Goal: Task Accomplishment & Management: Use online tool/utility

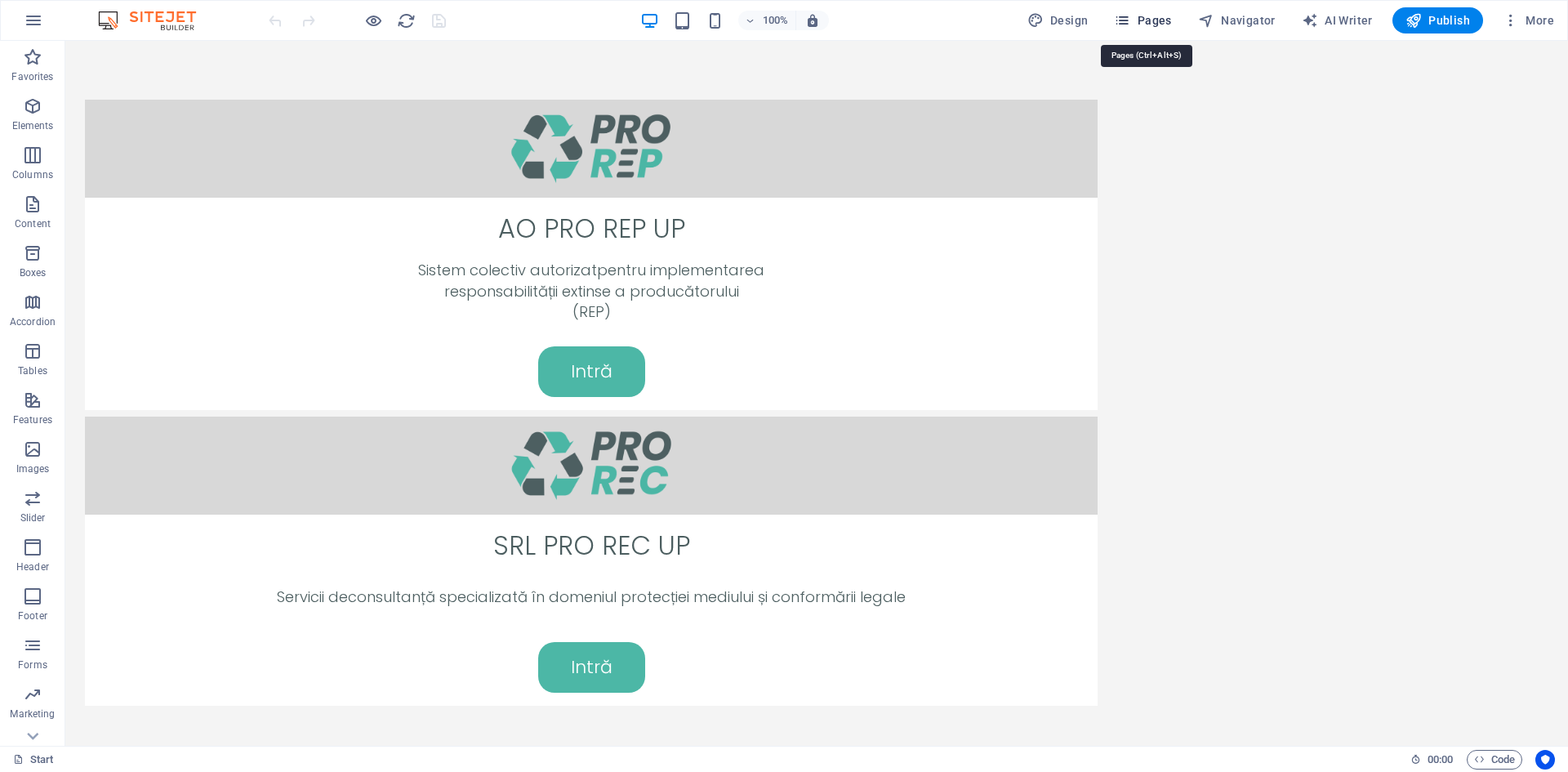
click at [1166, 15] on span "Pages" at bounding box center [1142, 20] width 57 height 16
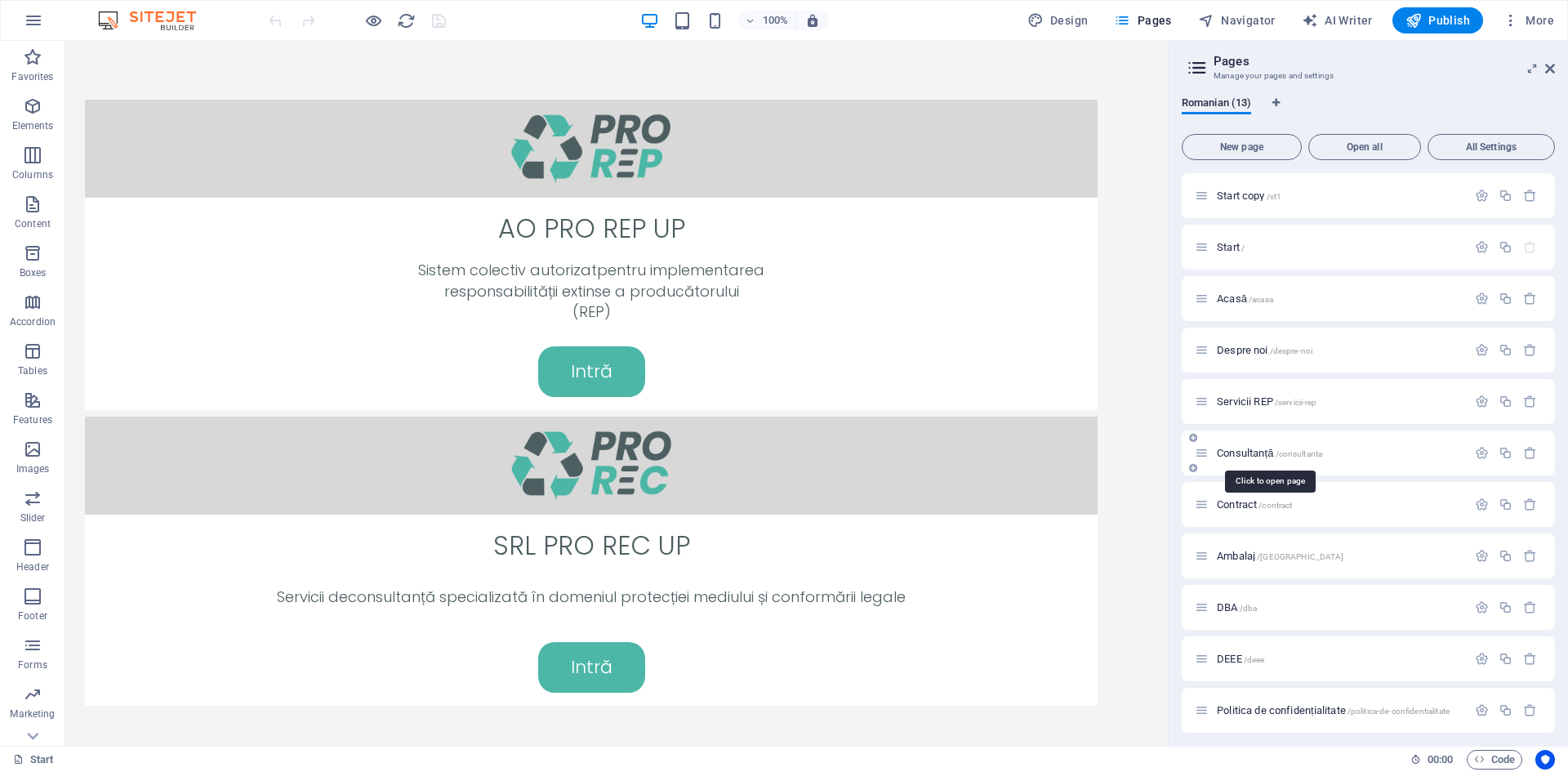
click at [1264, 451] on span "Consultanță /consultanta" at bounding box center [1269, 453] width 105 height 12
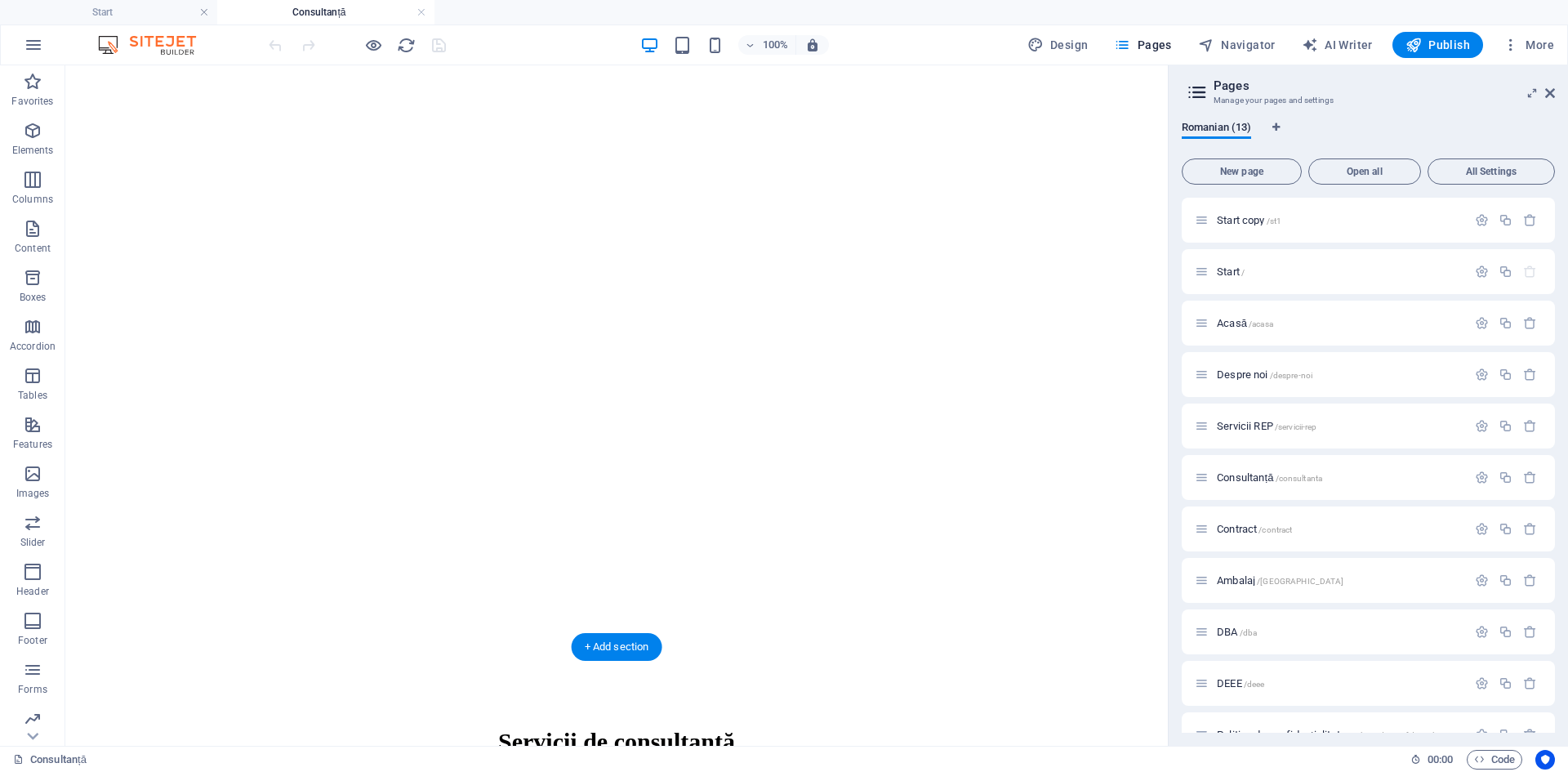
scroll to position [418, 0]
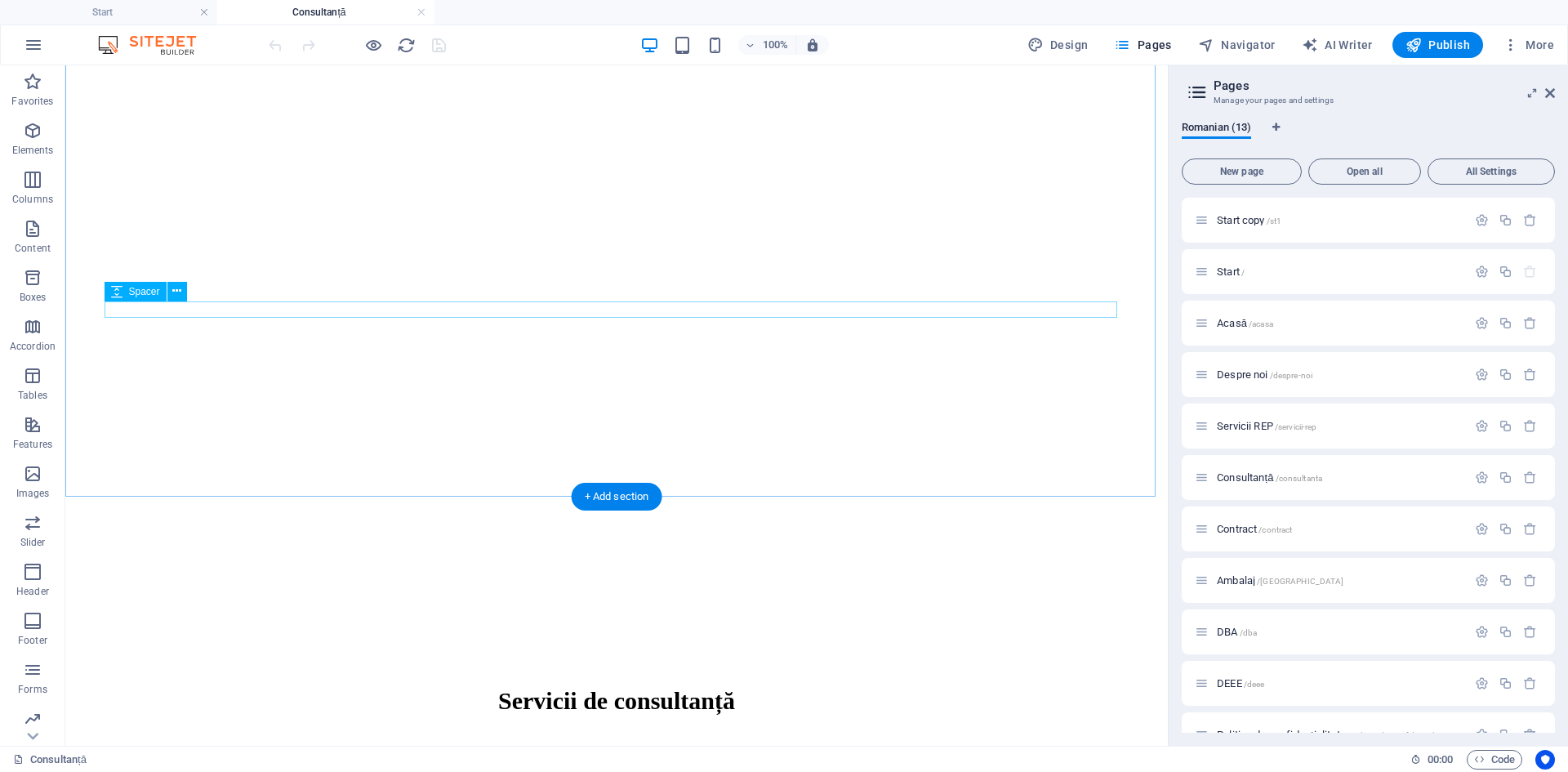
click at [174, 289] on icon at bounding box center [177, 291] width 9 height 17
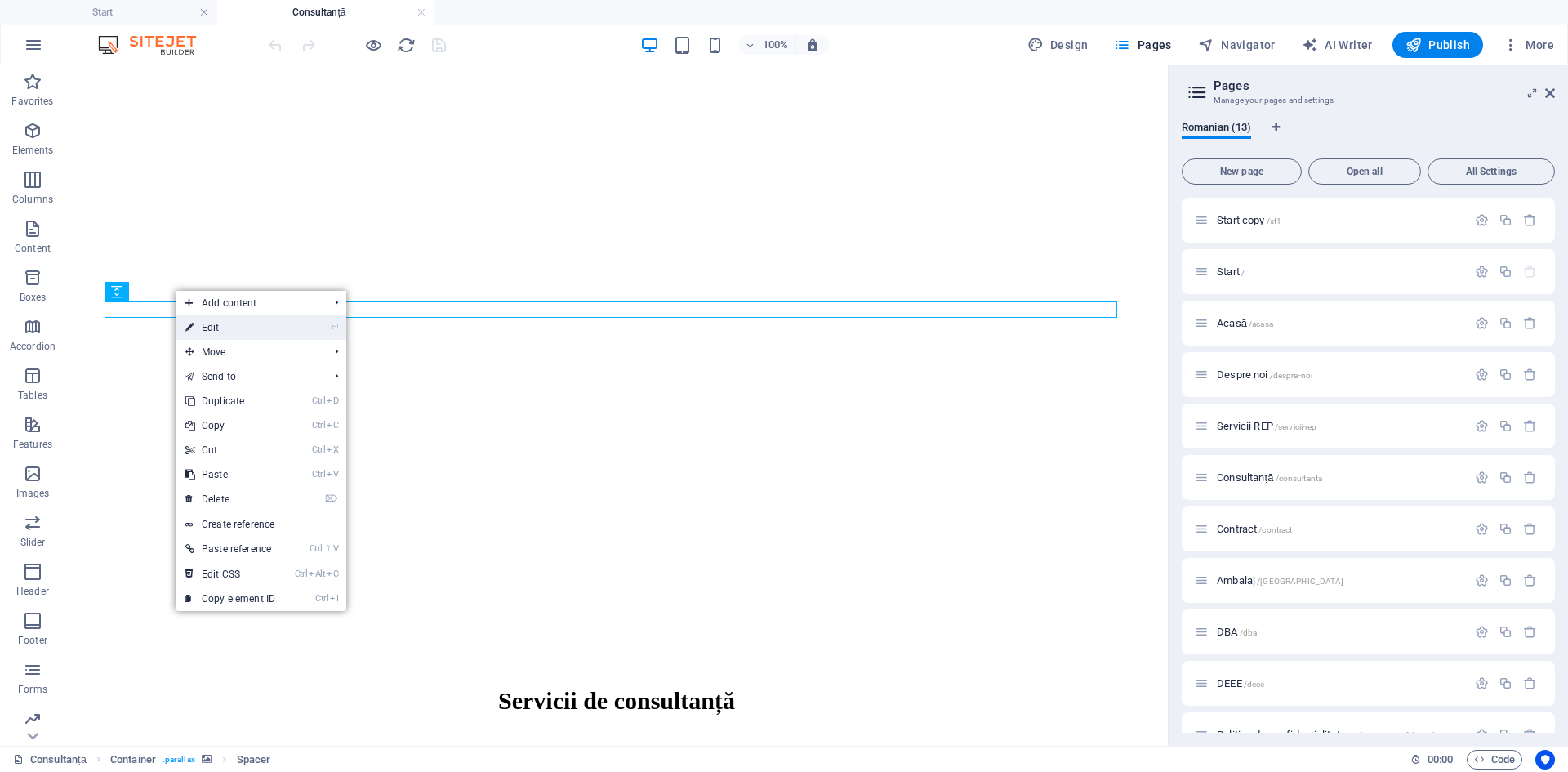
click at [219, 331] on link "⏎ Edit" at bounding box center [230, 327] width 109 height 24
select select "px"
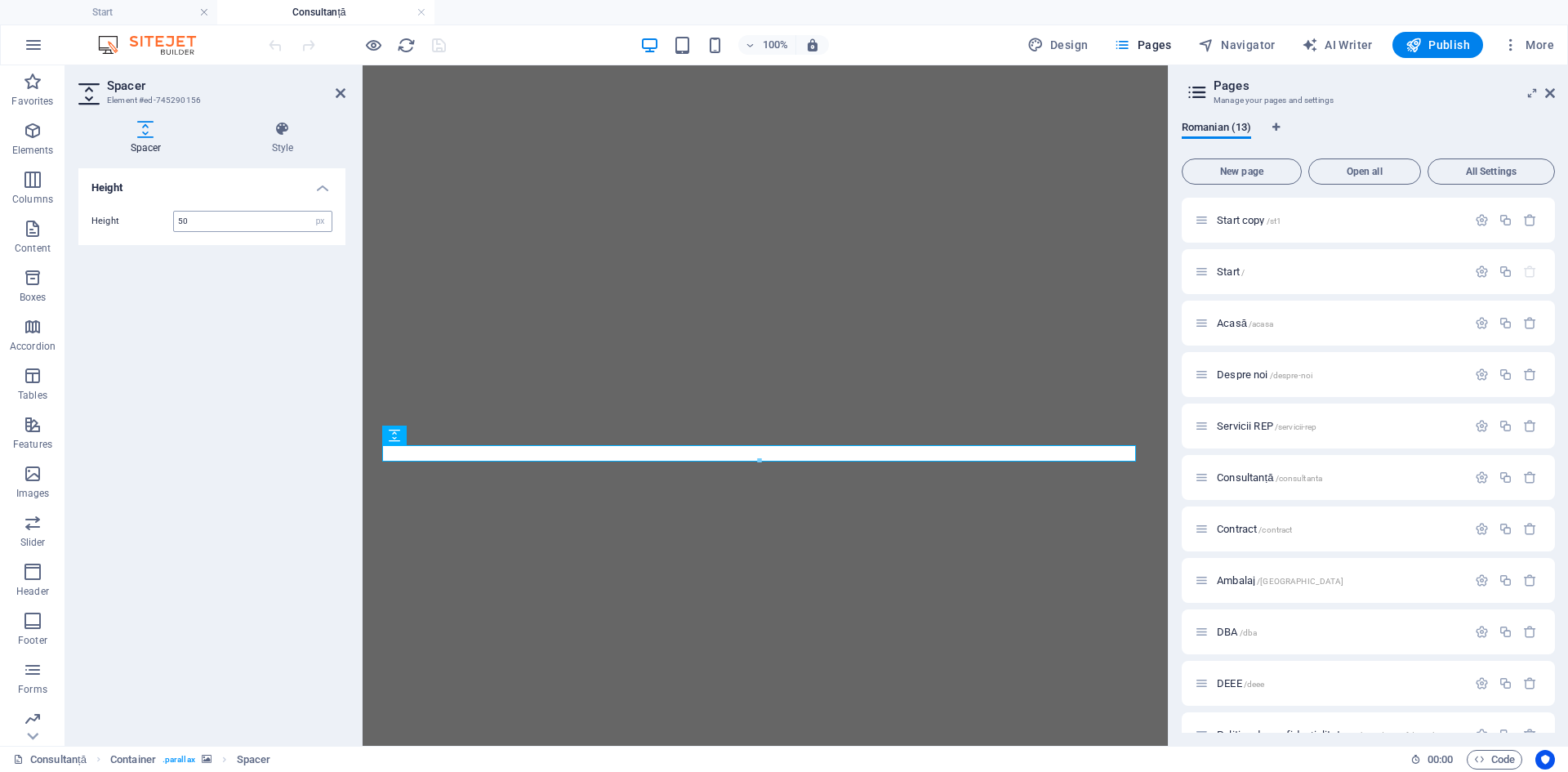
type input "50"
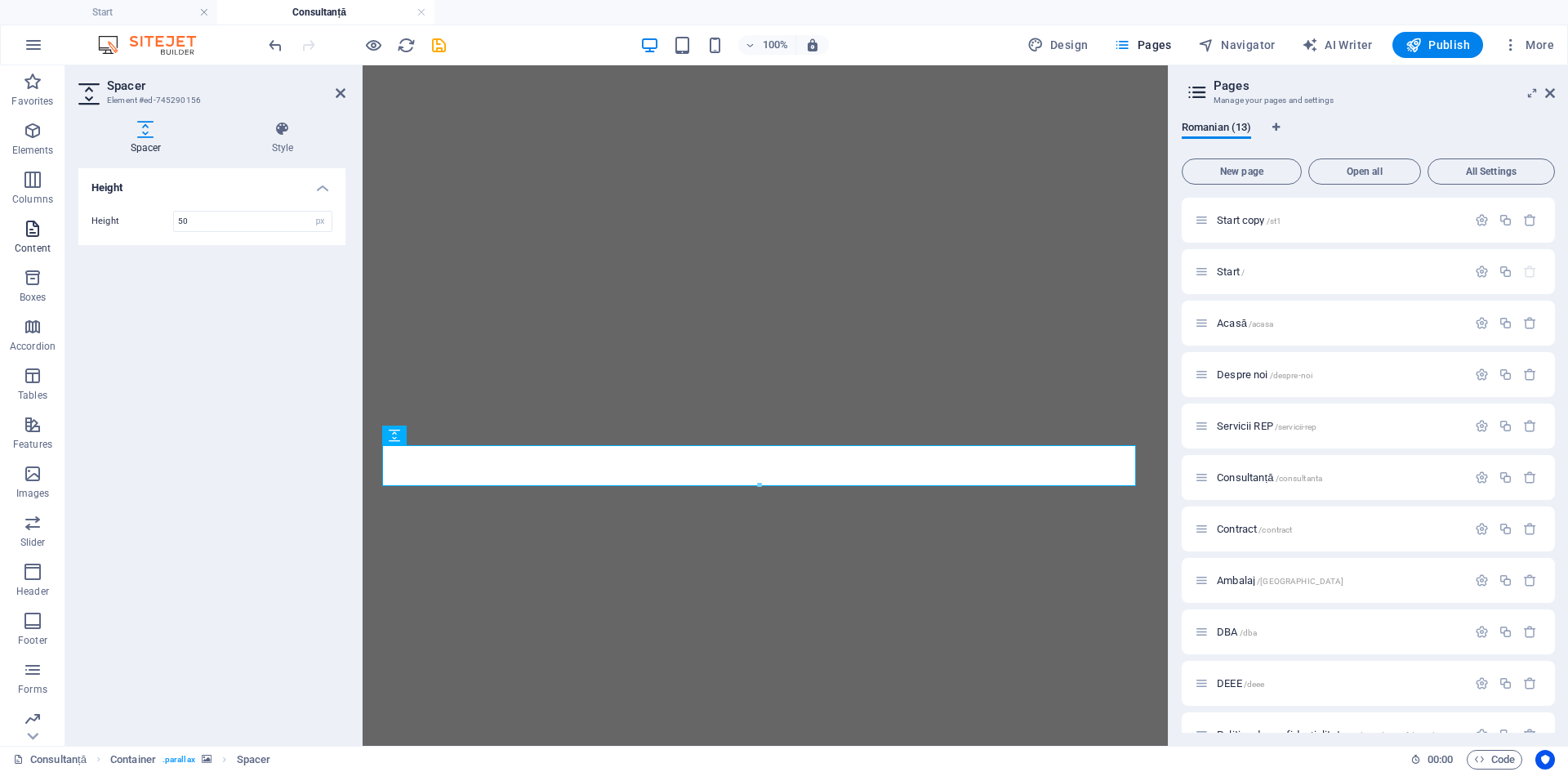
click at [26, 237] on icon "button" at bounding box center [32, 228] width 20 height 20
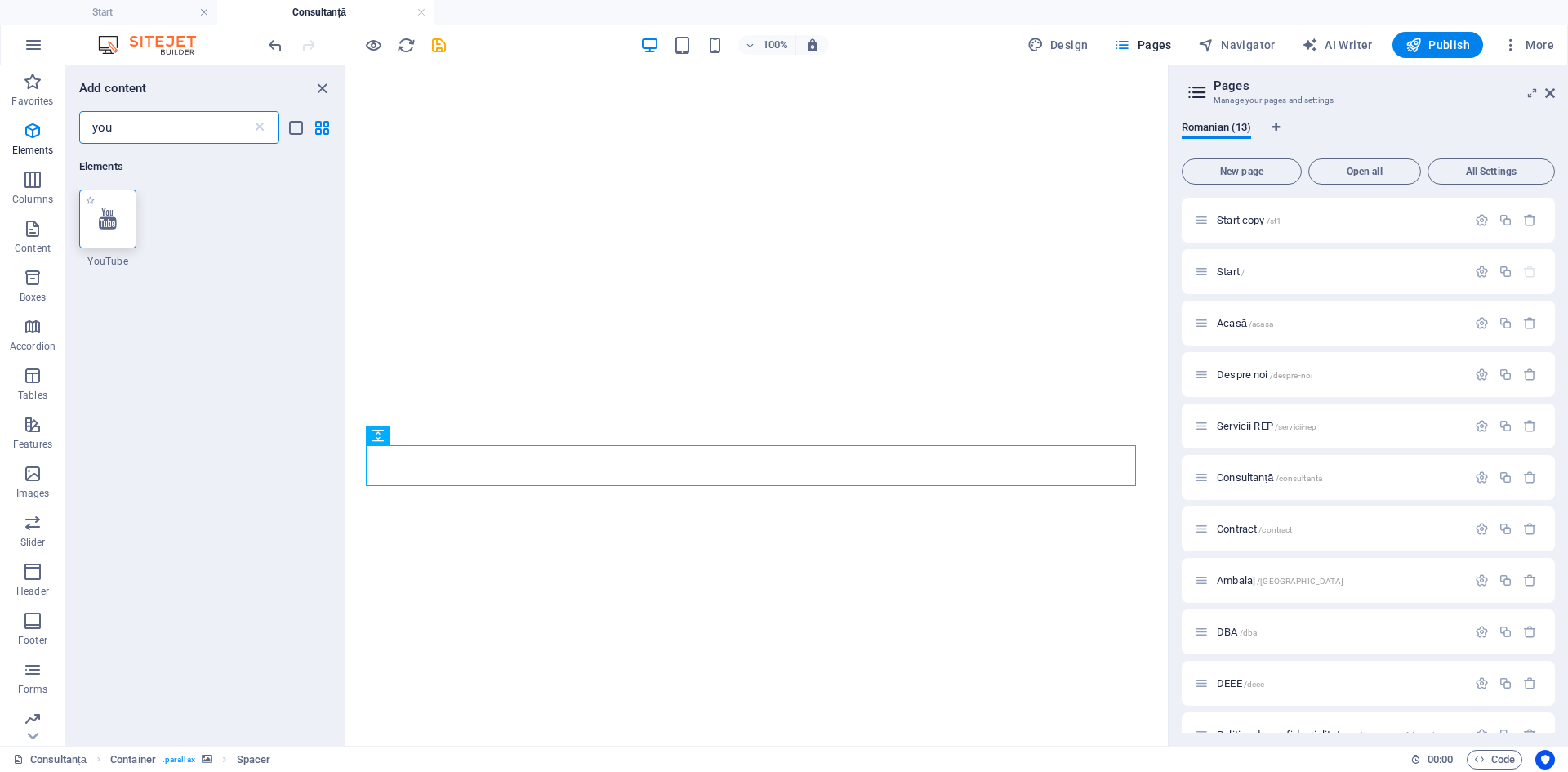
scroll to position [0, 0]
type input "you"
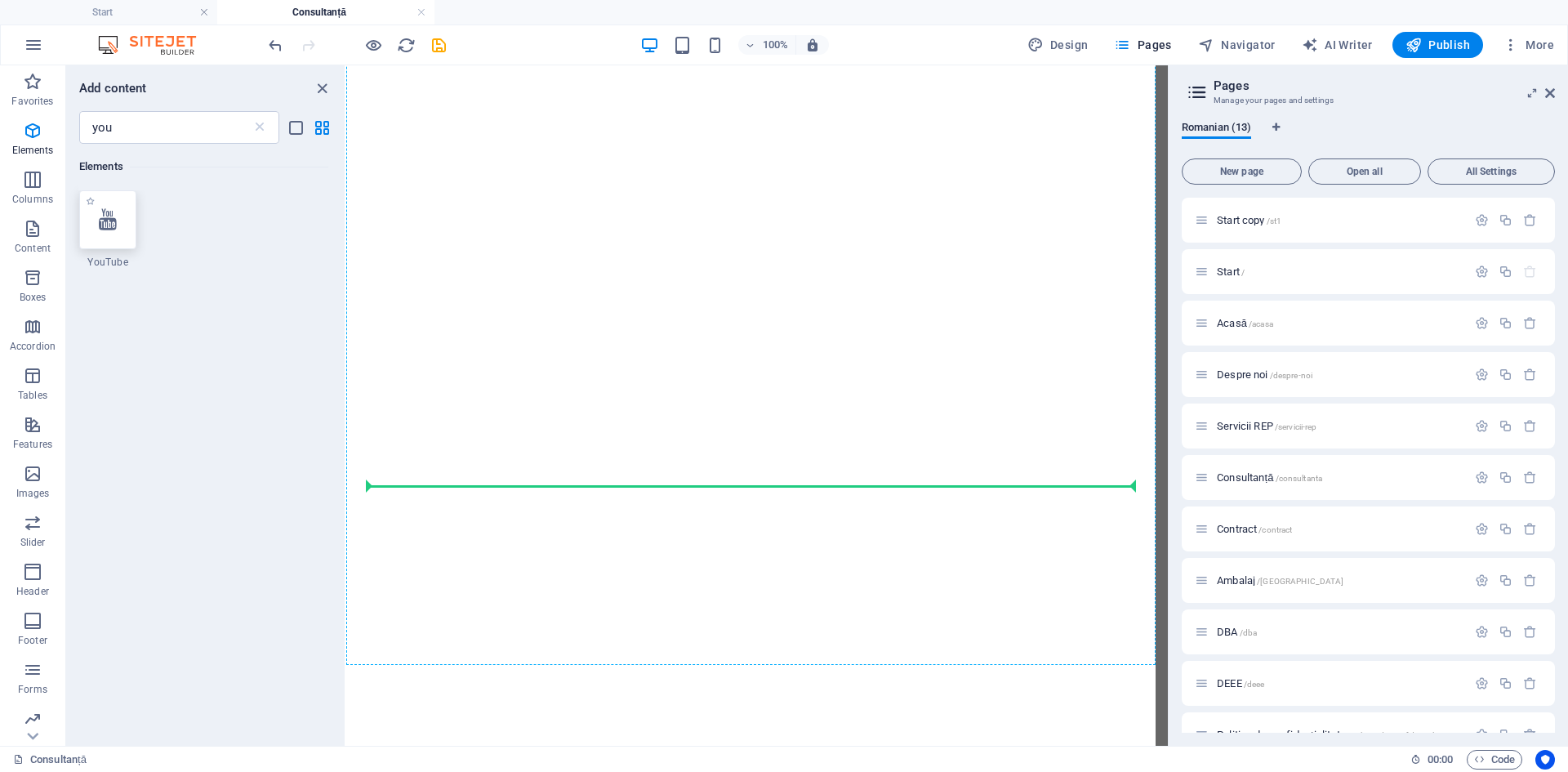
select select "ar16_9"
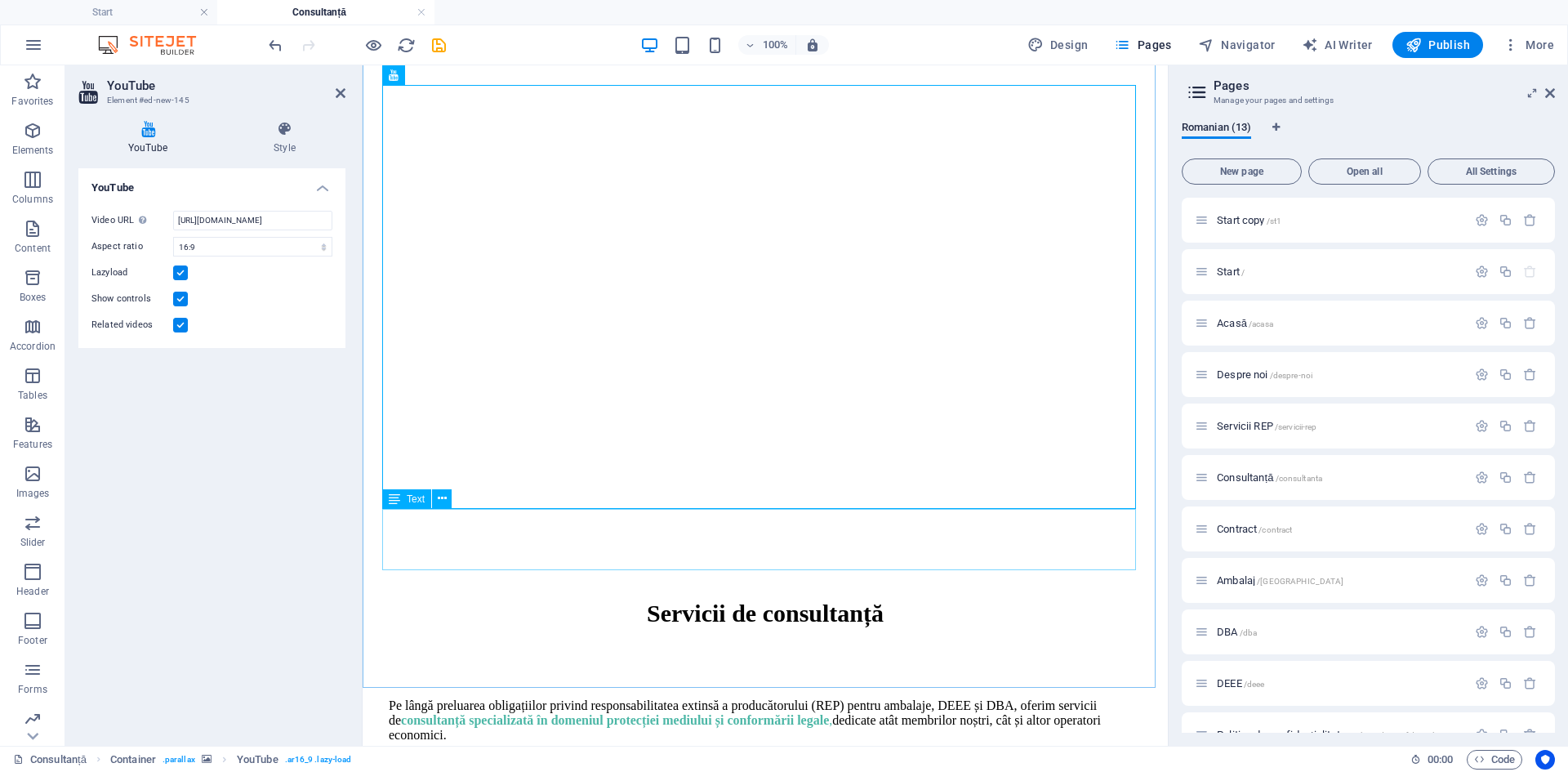
scroll to position [690, 0]
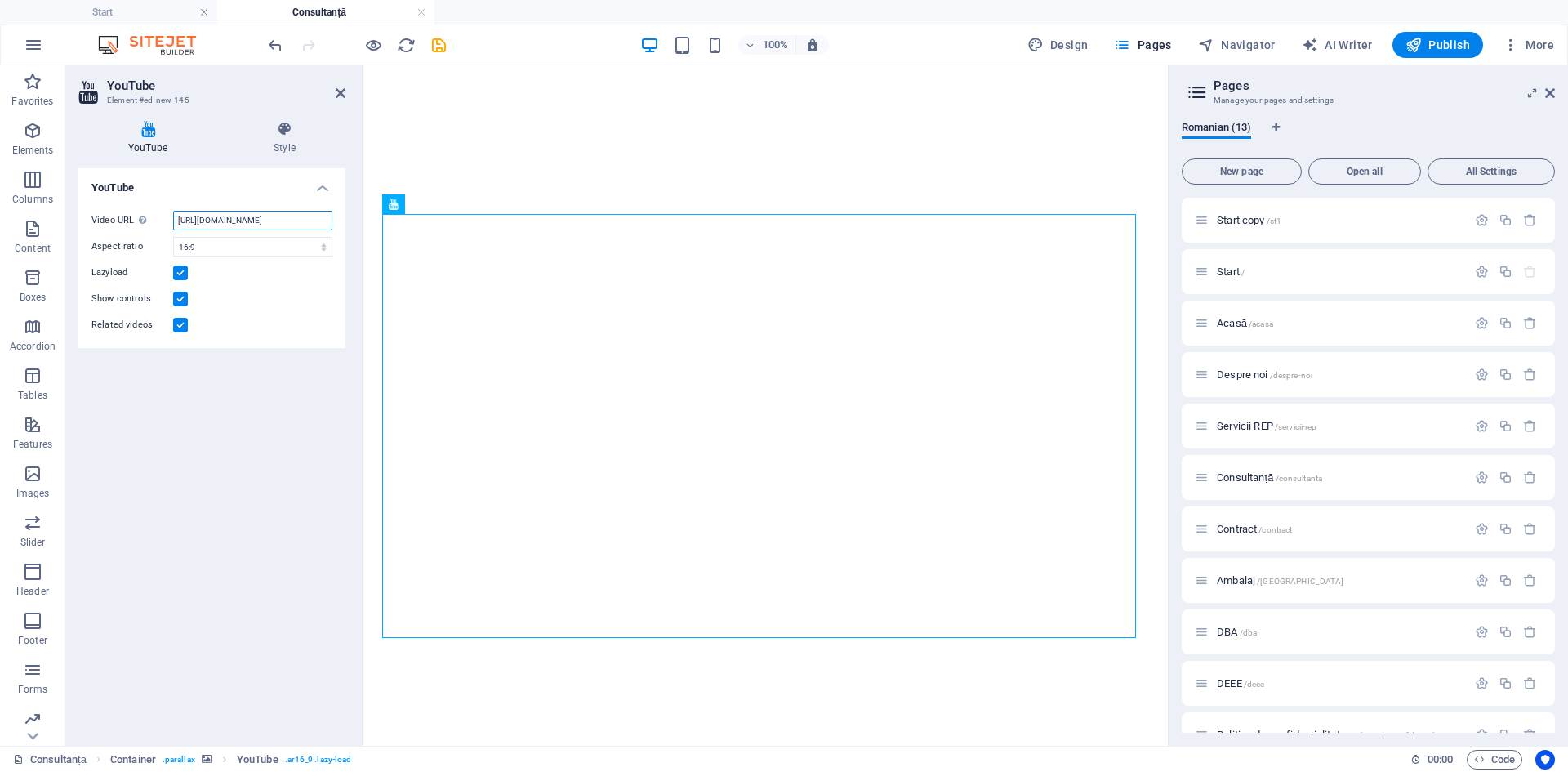
click at [279, 220] on input "[URL][DOMAIN_NAME]" at bounding box center [253, 220] width 160 height 20
paste input "wIV06AyXyWQ"
type input "[URL][DOMAIN_NAME]"
click at [182, 272] on label at bounding box center [180, 272] width 15 height 15
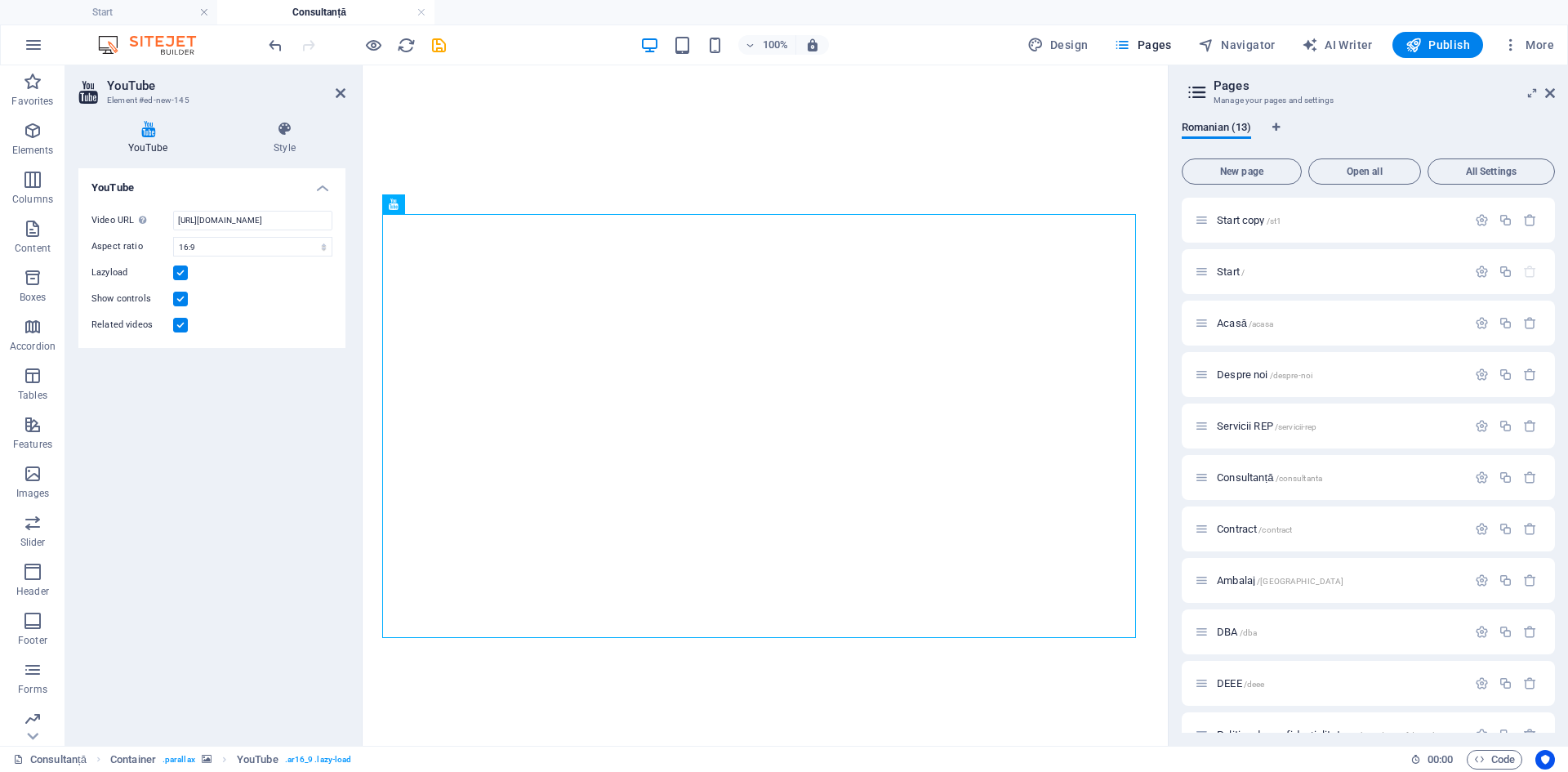
click at [0, 0] on input "Lazyload" at bounding box center [0, 0] width 0 height 0
click at [182, 272] on label at bounding box center [180, 272] width 15 height 15
click at [0, 0] on input "Lazyload" at bounding box center [0, 0] width 0 height 0
click at [183, 300] on label at bounding box center [180, 298] width 15 height 15
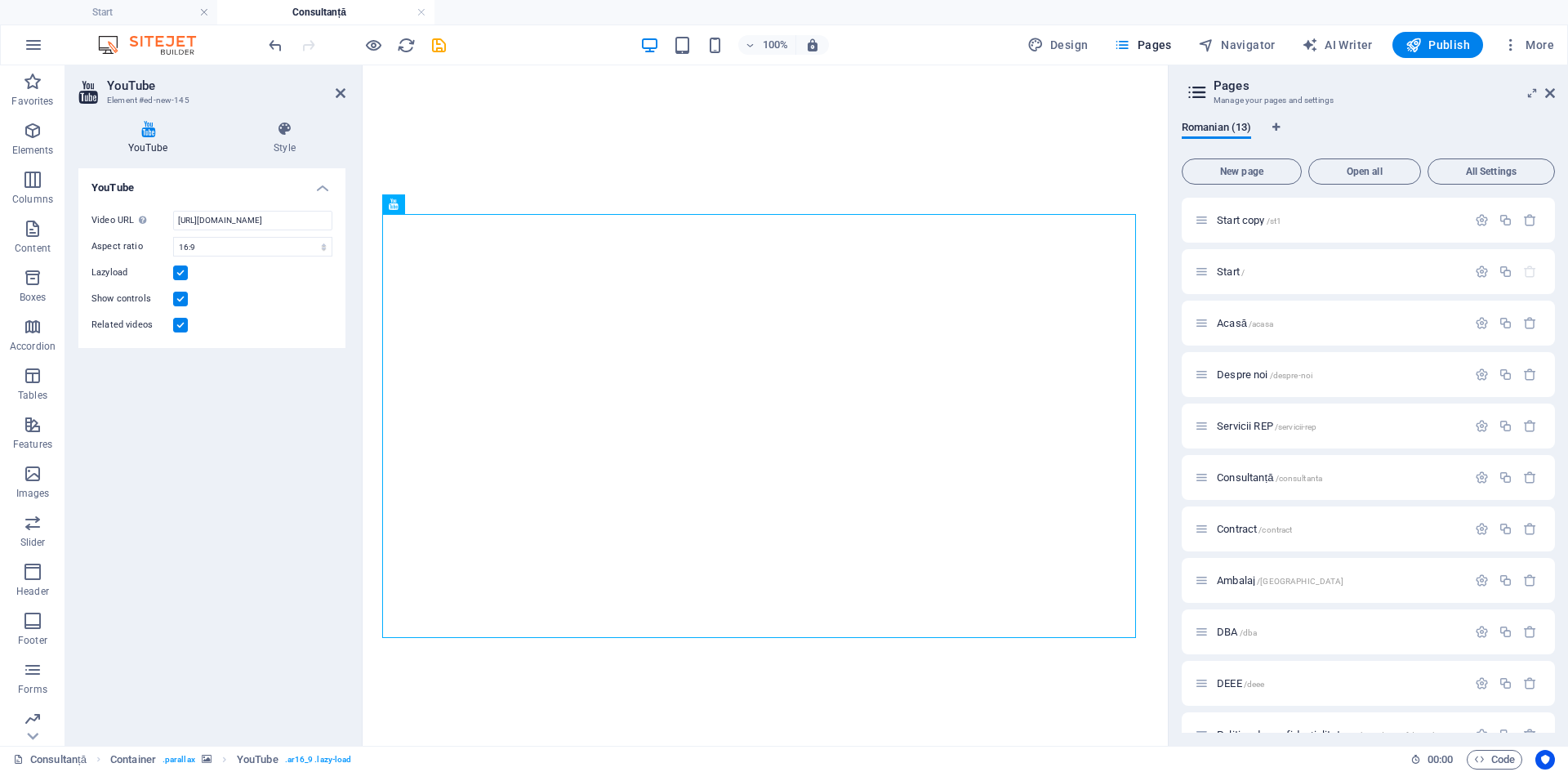
click at [0, 0] on input "Show controls" at bounding box center [0, 0] width 0 height 0
click at [183, 300] on label at bounding box center [180, 298] width 15 height 15
click at [0, 0] on input "Show controls" at bounding box center [0, 0] width 0 height 0
click at [182, 293] on label at bounding box center [180, 298] width 15 height 15
click at [0, 0] on input "Show controls" at bounding box center [0, 0] width 0 height 0
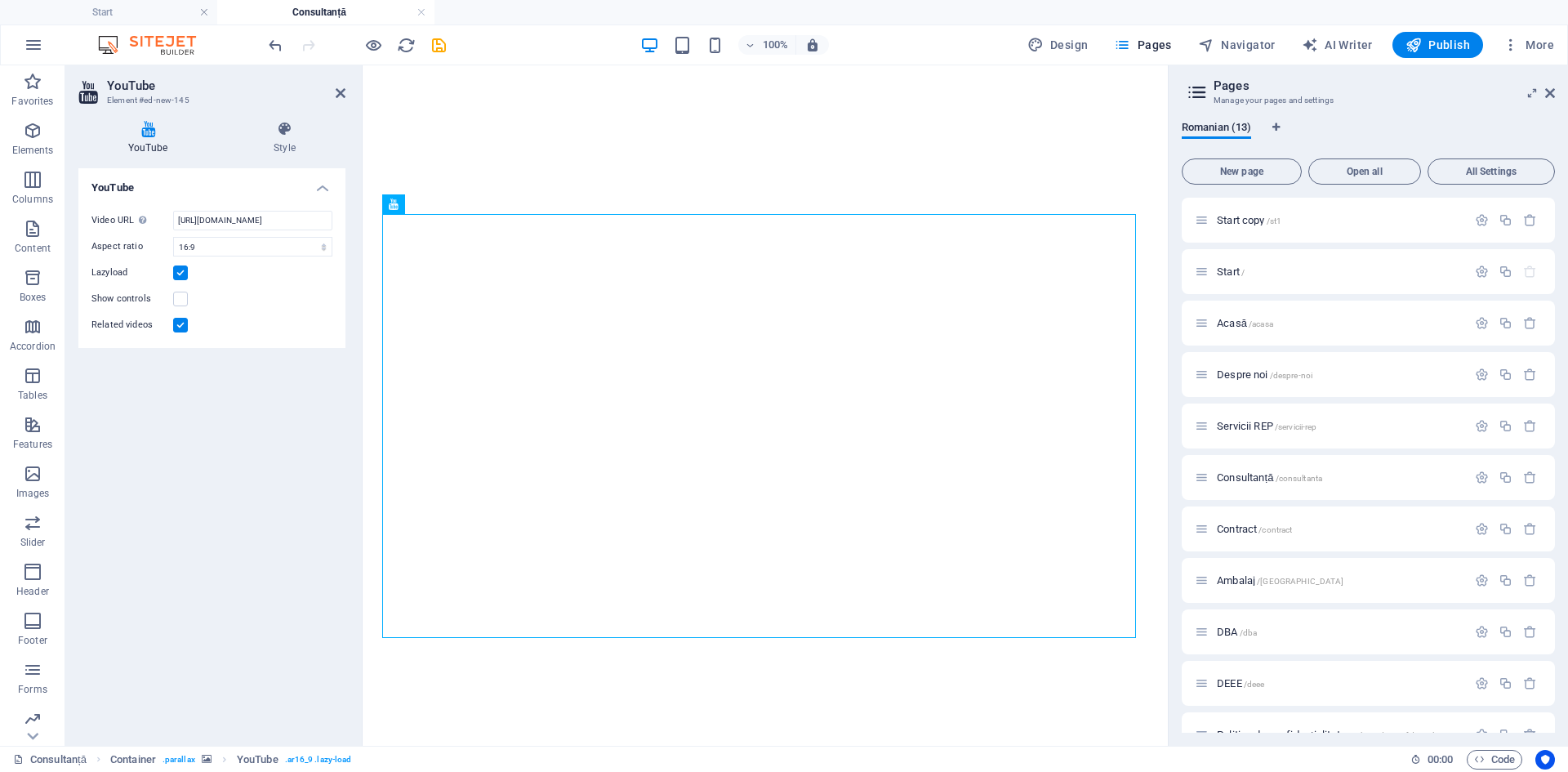
click at [180, 325] on label at bounding box center [180, 324] width 15 height 15
click at [0, 0] on input "Related videos" at bounding box center [0, 0] width 0 height 0
click at [183, 272] on label at bounding box center [180, 272] width 15 height 15
click at [0, 0] on input "Lazyload" at bounding box center [0, 0] width 0 height 0
click at [182, 272] on label at bounding box center [180, 272] width 15 height 15
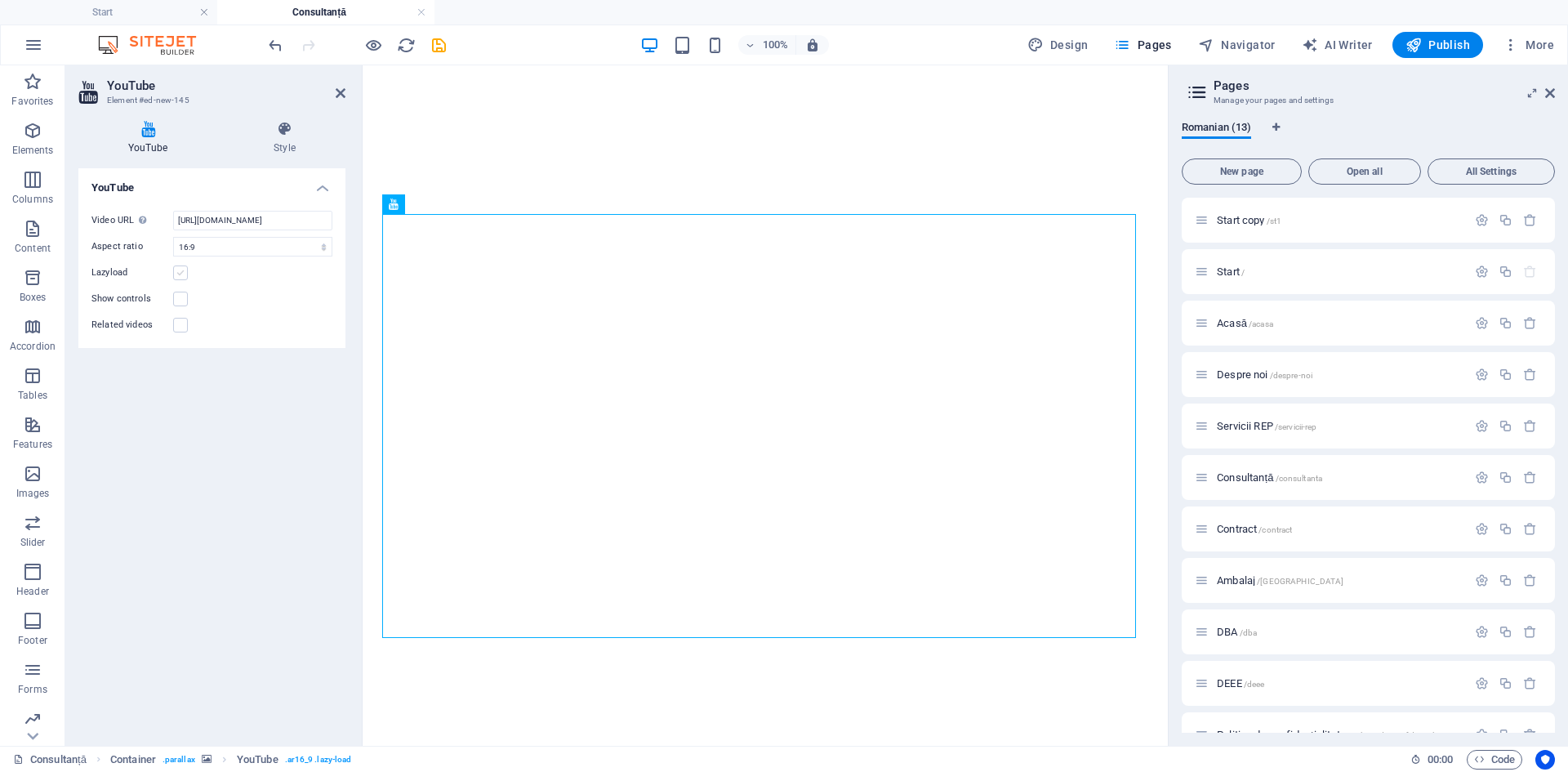
click at [0, 0] on input "Lazyload" at bounding box center [0, 0] width 0 height 0
click at [256, 246] on select "16:10 16:9 4:3 2:1 1:1" at bounding box center [253, 246] width 160 height 20
click at [173, 237] on select "16:10 16:9 4:3 2:1 1:1" at bounding box center [253, 246] width 160 height 20
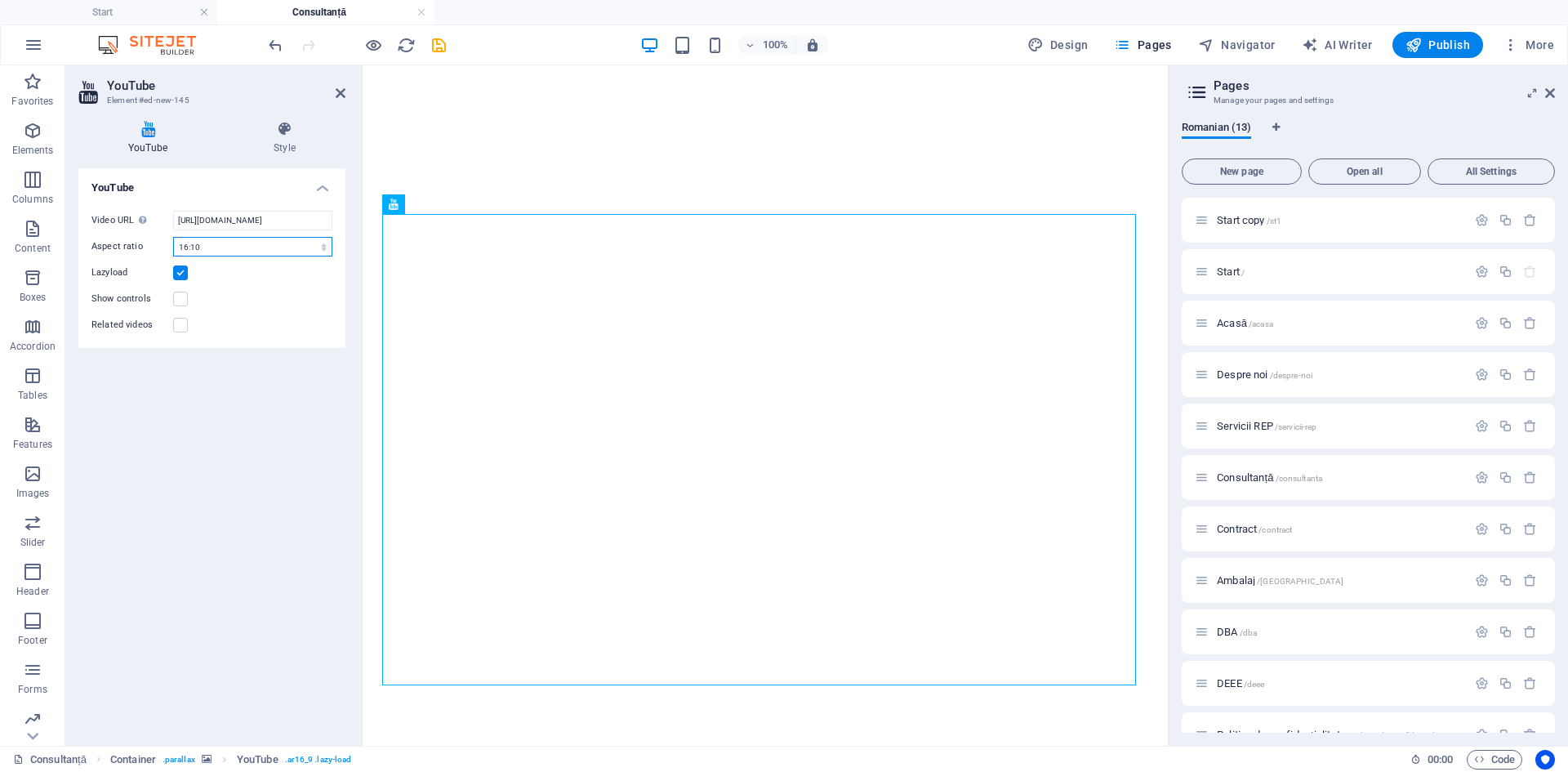
click at [261, 249] on select "16:10 16:9 4:3 2:1 1:1" at bounding box center [253, 246] width 160 height 20
click at [173, 237] on select "16:10 16:9 4:3 2:1 1:1" at bounding box center [253, 246] width 160 height 20
click at [255, 245] on select "16:10 16:9 4:3 2:1 1:1" at bounding box center [253, 246] width 160 height 20
click at [173, 237] on select "16:10 16:9 4:3 2:1 1:1" at bounding box center [253, 246] width 160 height 20
click at [271, 251] on select "16:10 16:9 4:3 2:1 1:1" at bounding box center [253, 246] width 160 height 20
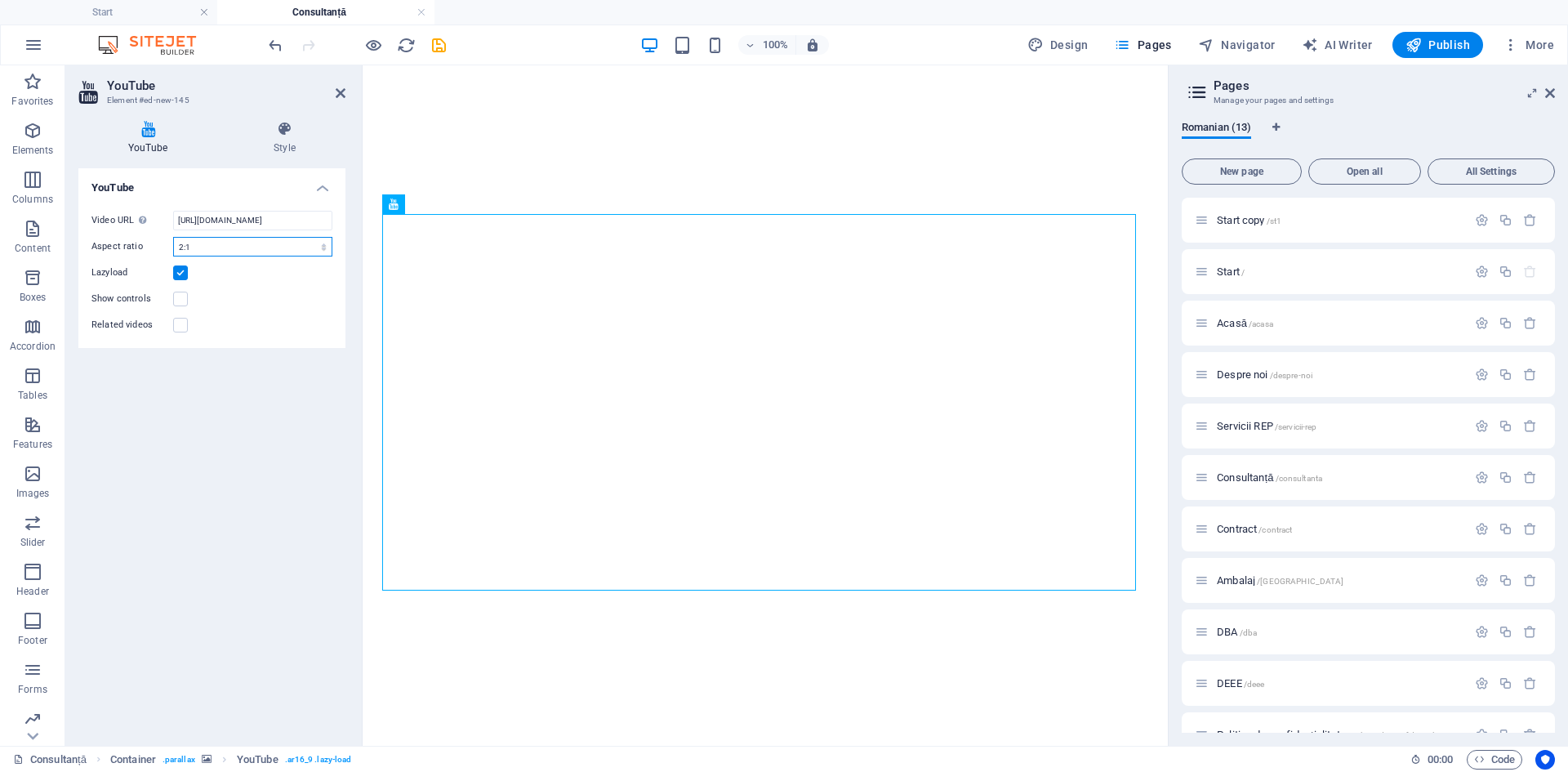
select select "ar16_9"
click at [173, 237] on select "16:10 16:9 4:3 2:1 1:1" at bounding box center [253, 246] width 160 height 20
click at [289, 133] on icon at bounding box center [284, 128] width 121 height 16
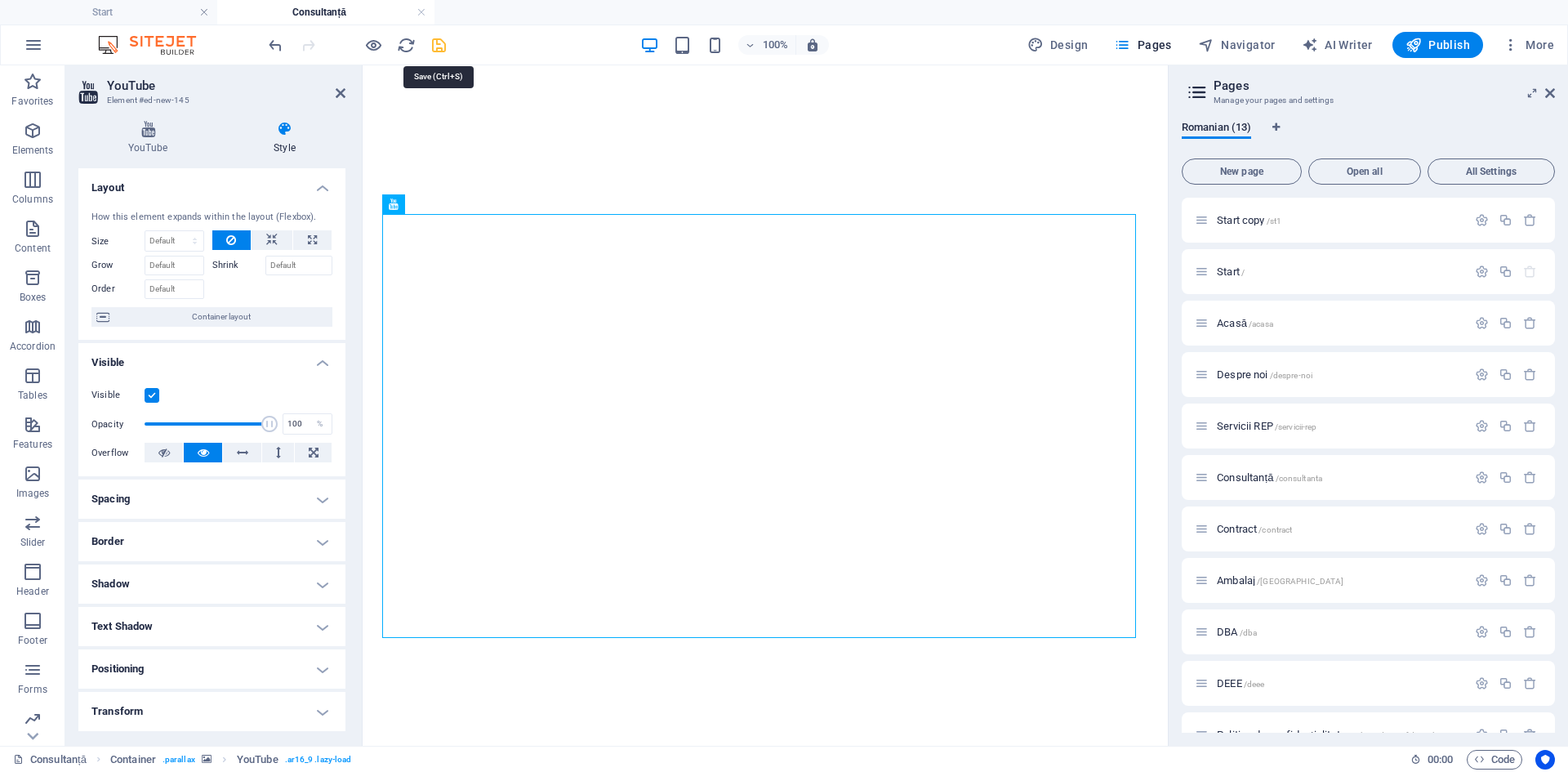
click at [439, 47] on icon "save" at bounding box center [439, 45] width 19 height 19
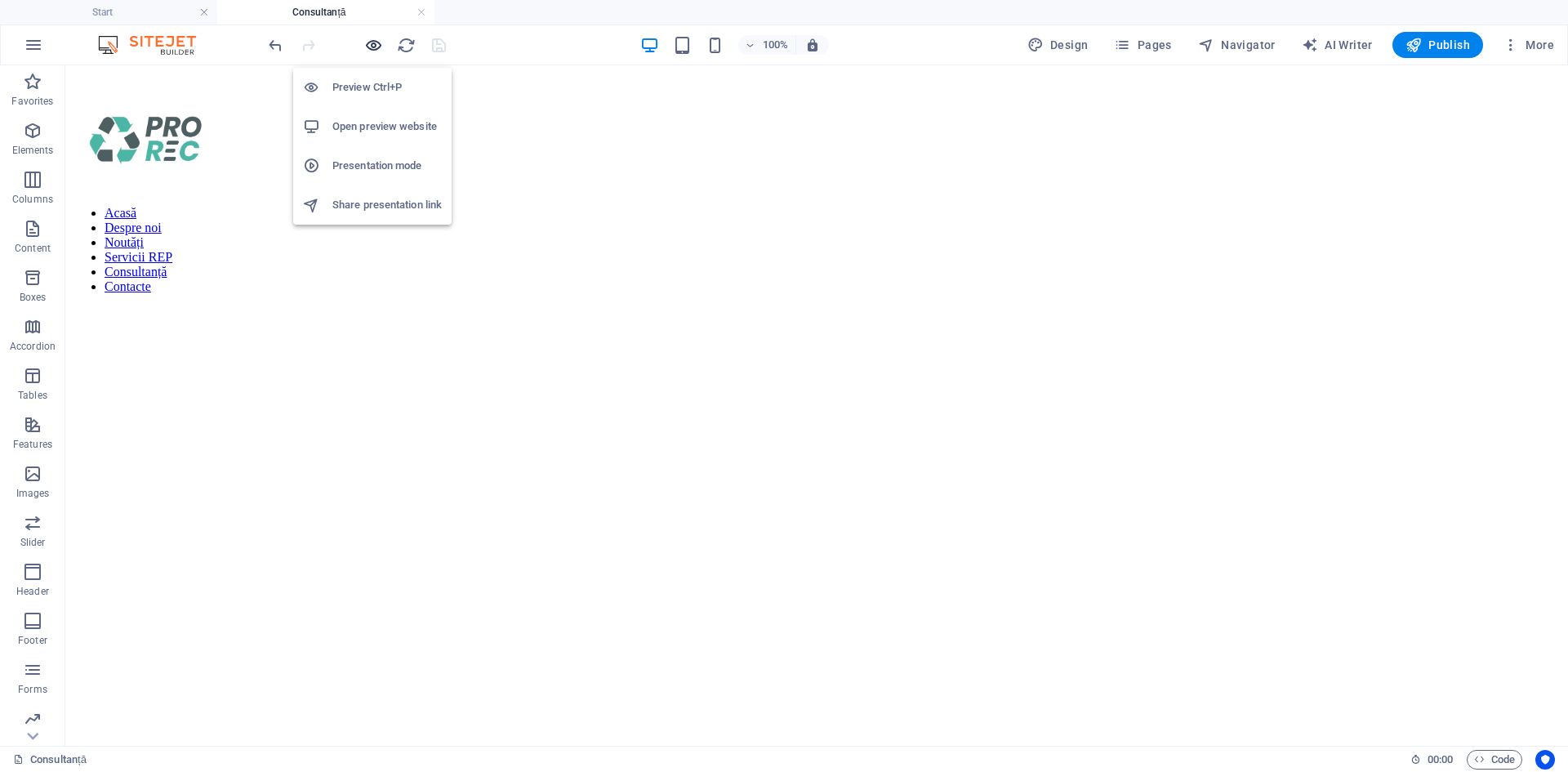
click at [371, 43] on icon "button" at bounding box center [374, 45] width 19 height 19
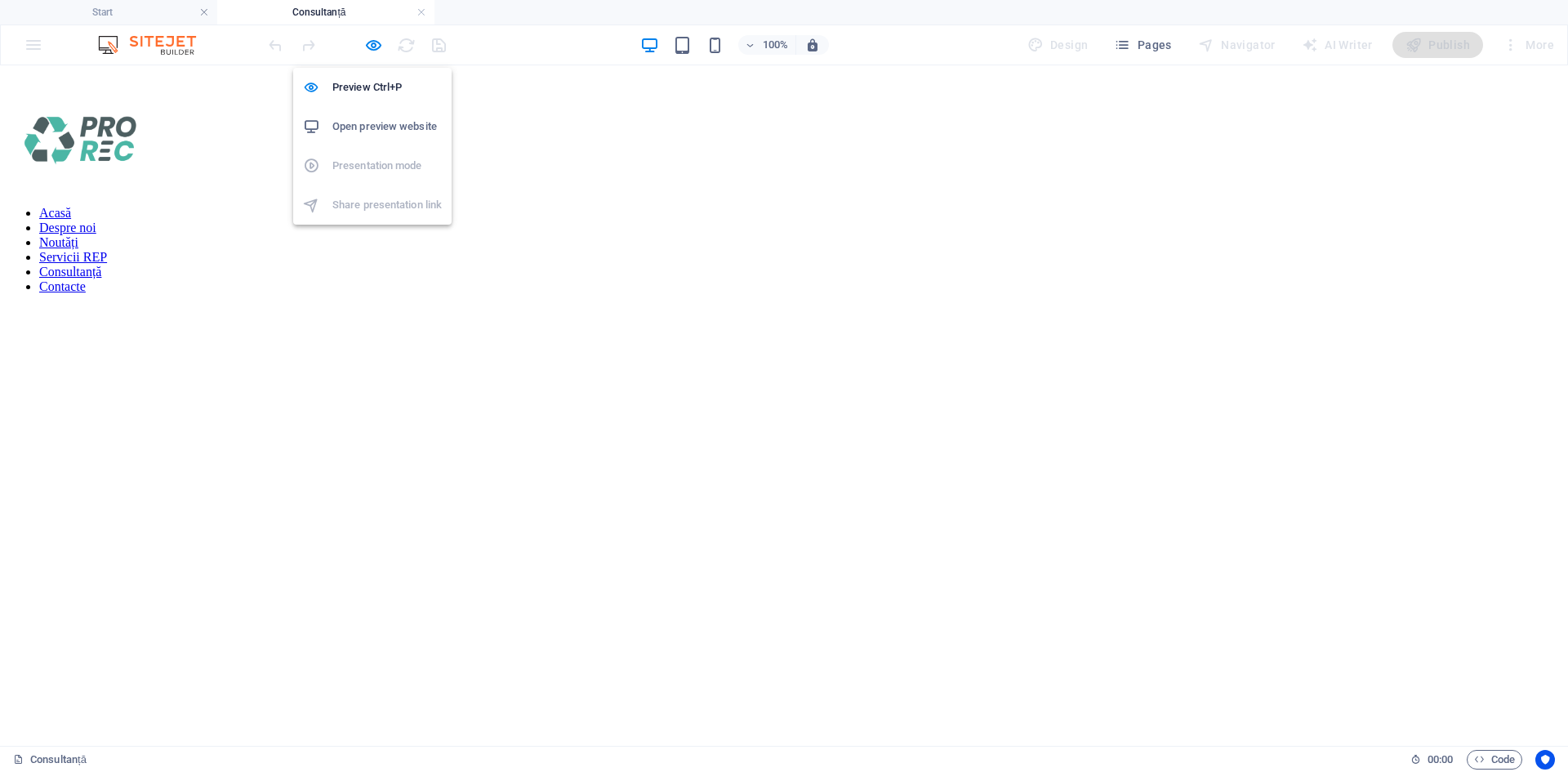
click at [403, 125] on h6 "Open preview website" at bounding box center [387, 127] width 109 height 20
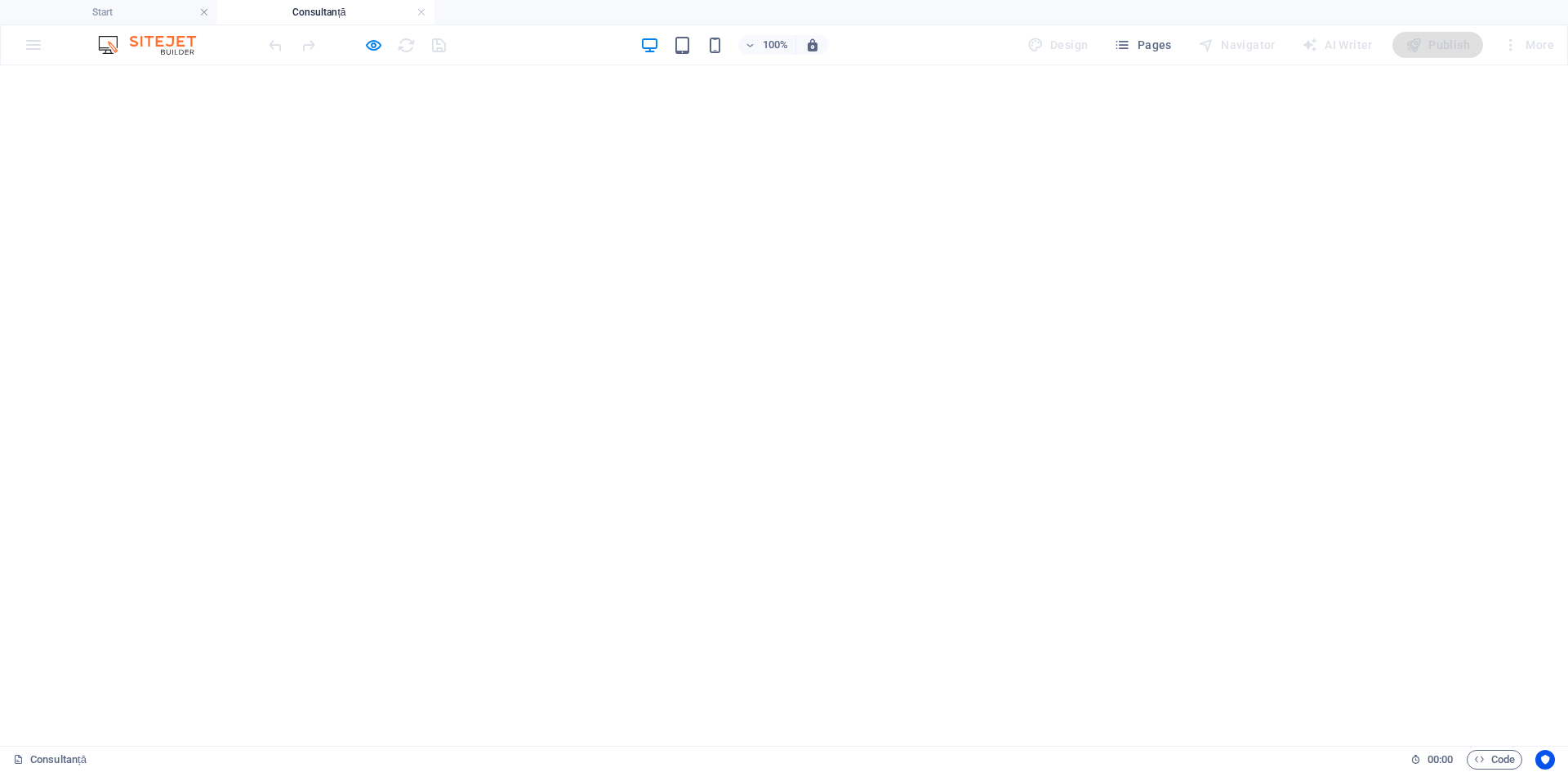
scroll to position [195, 0]
click at [372, 43] on icon "button" at bounding box center [374, 45] width 19 height 19
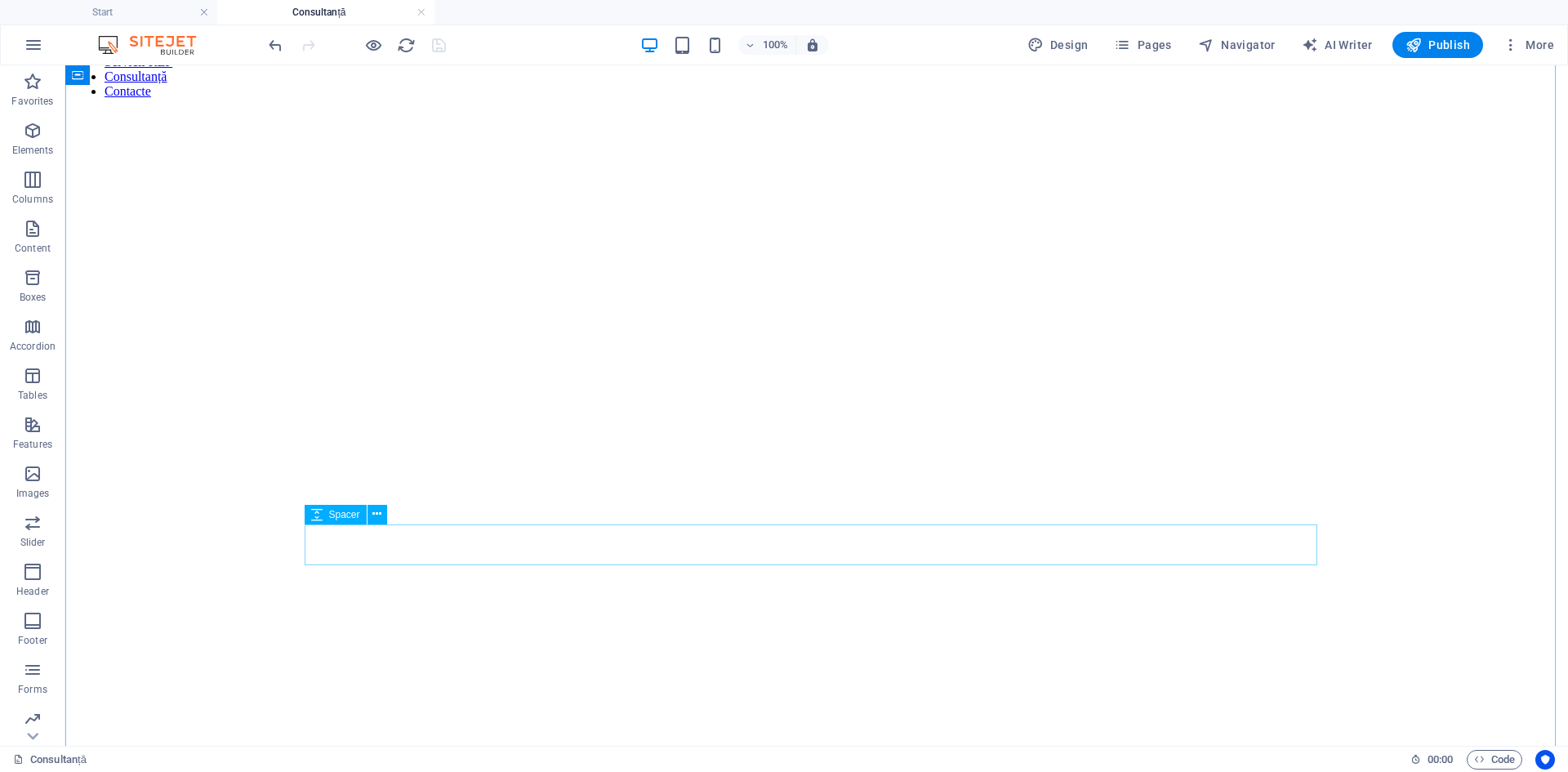
click at [36, 98] on p "Favorites" at bounding box center [32, 101] width 42 height 13
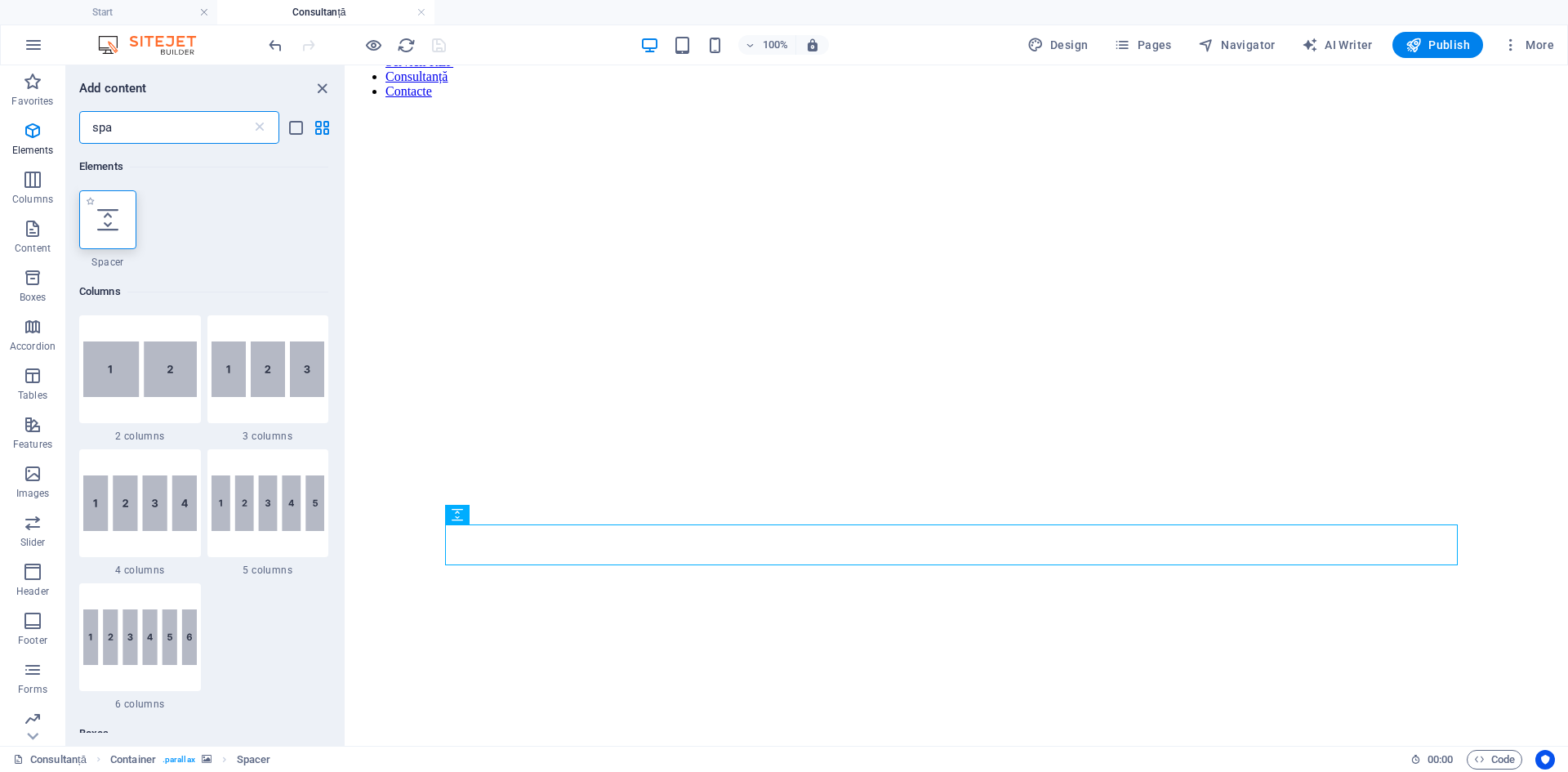
type input "spa"
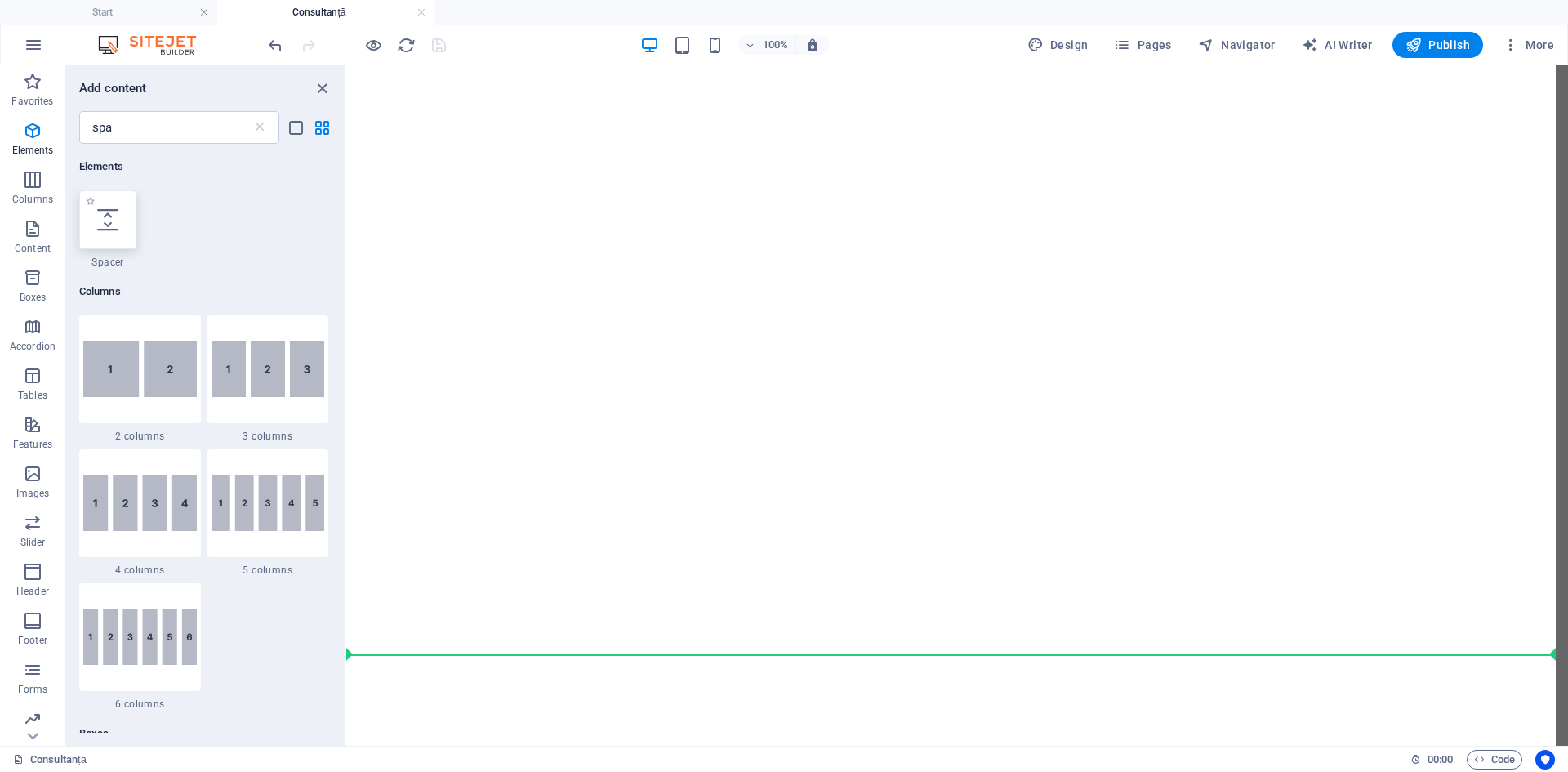
scroll to position [951, 0]
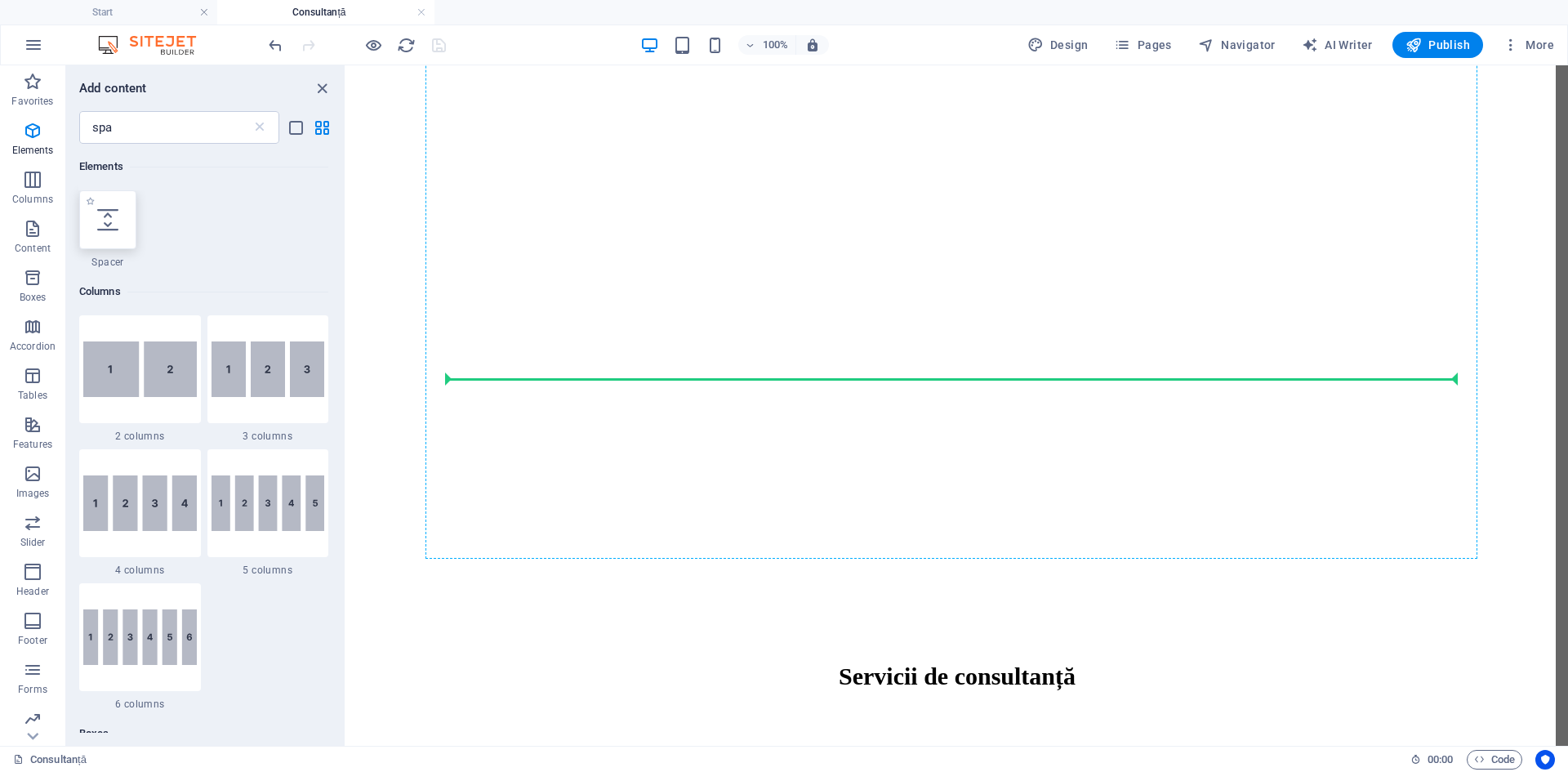
select select "px"
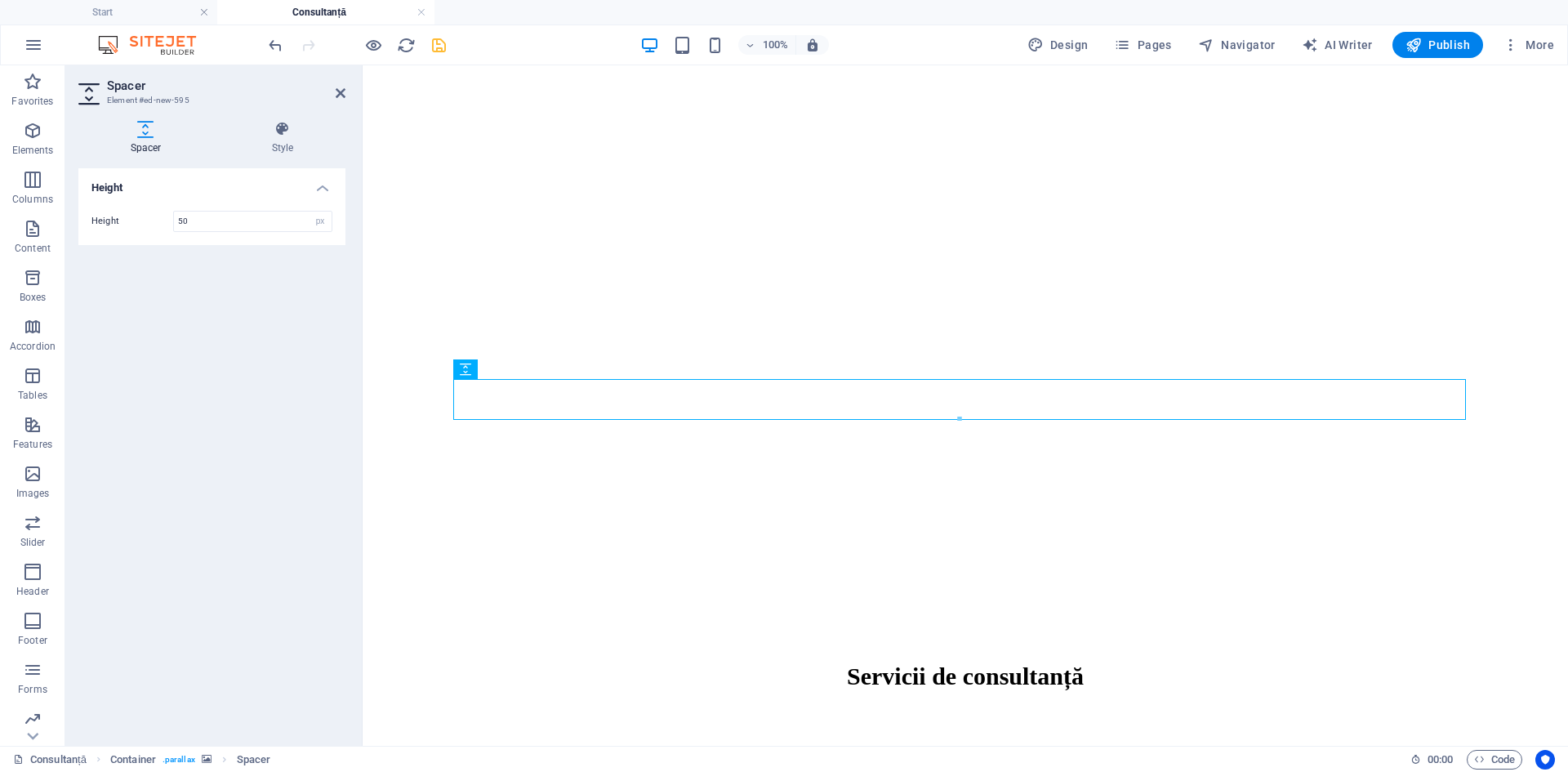
click at [230, 295] on div "Height Height 50 px rem vh vw" at bounding box center [212, 450] width 267 height 565
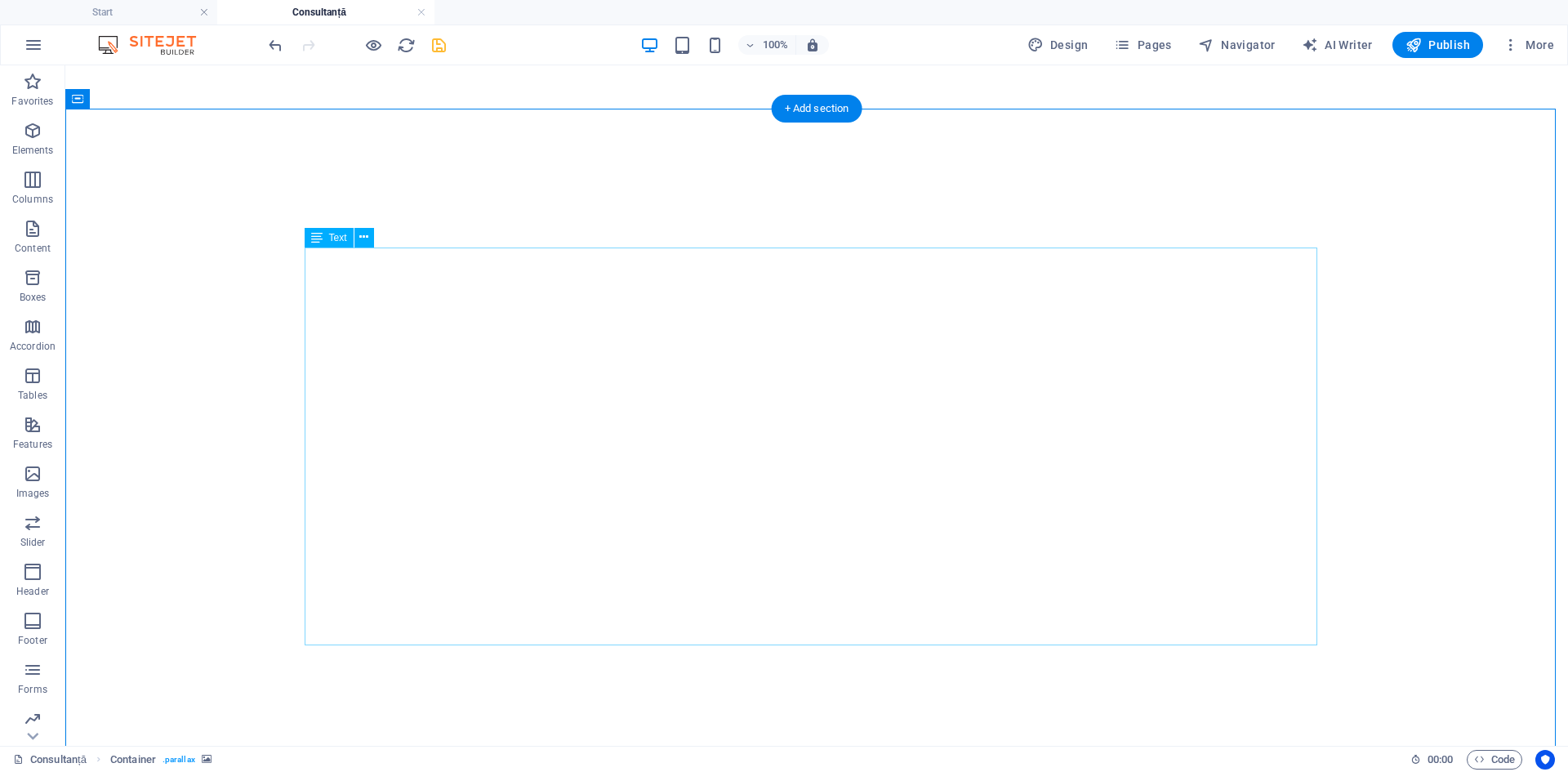
scroll to position [545, 0]
